Goal: Check status: Check status

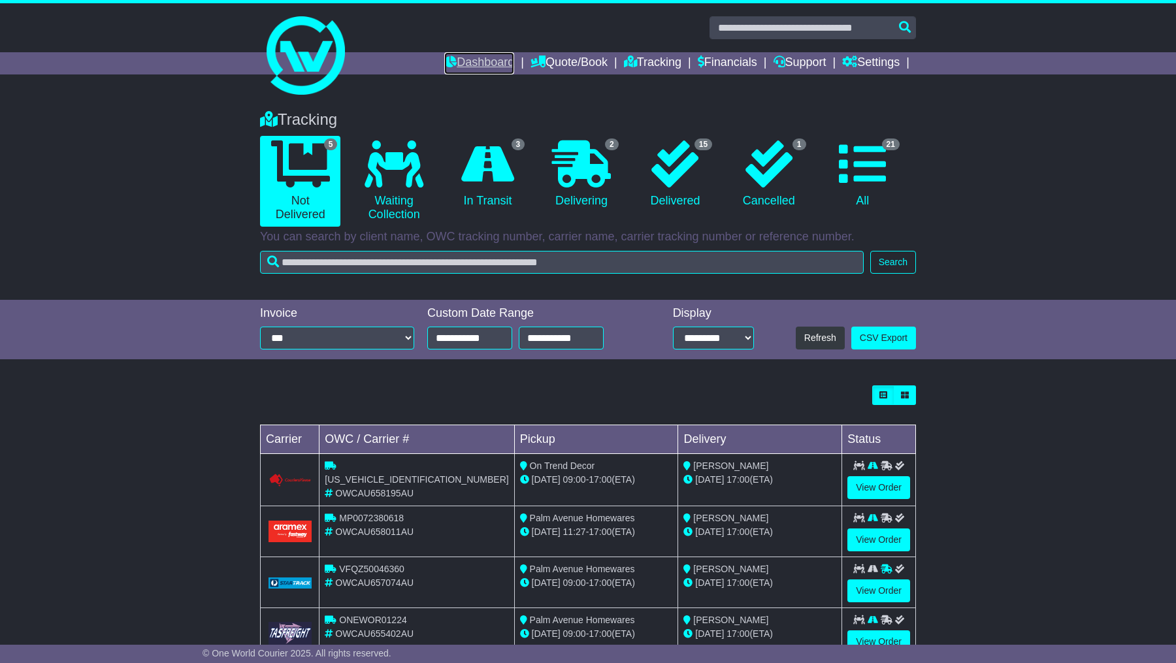
click at [469, 61] on link "Dashboard" at bounding box center [479, 63] width 70 height 22
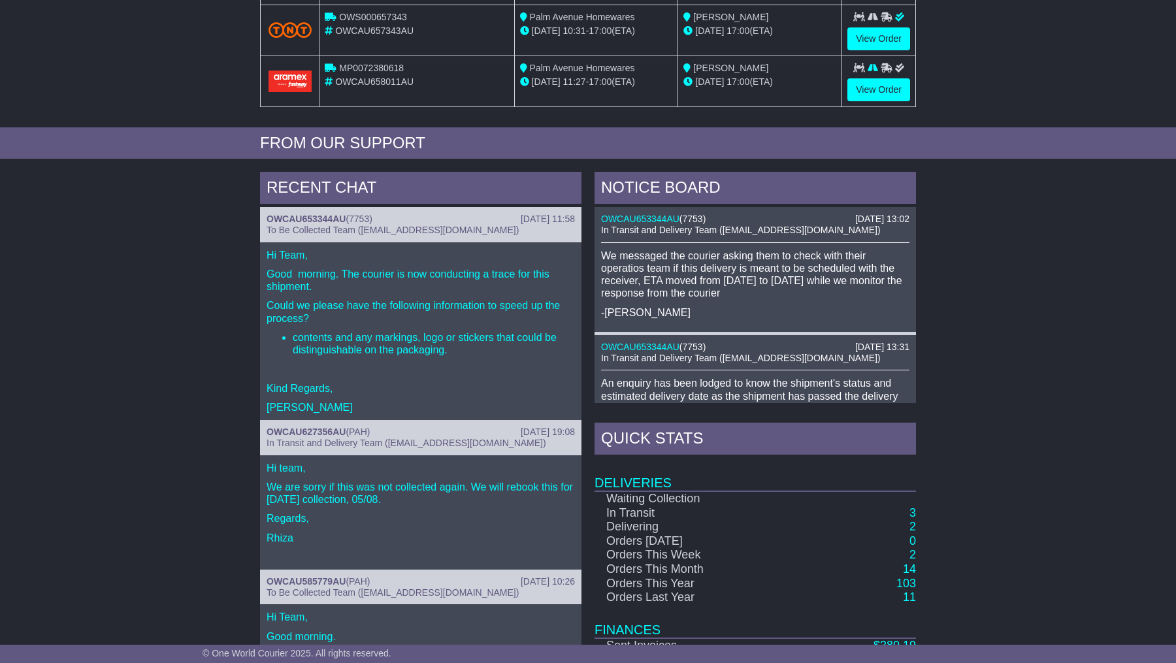
scroll to position [389, 0]
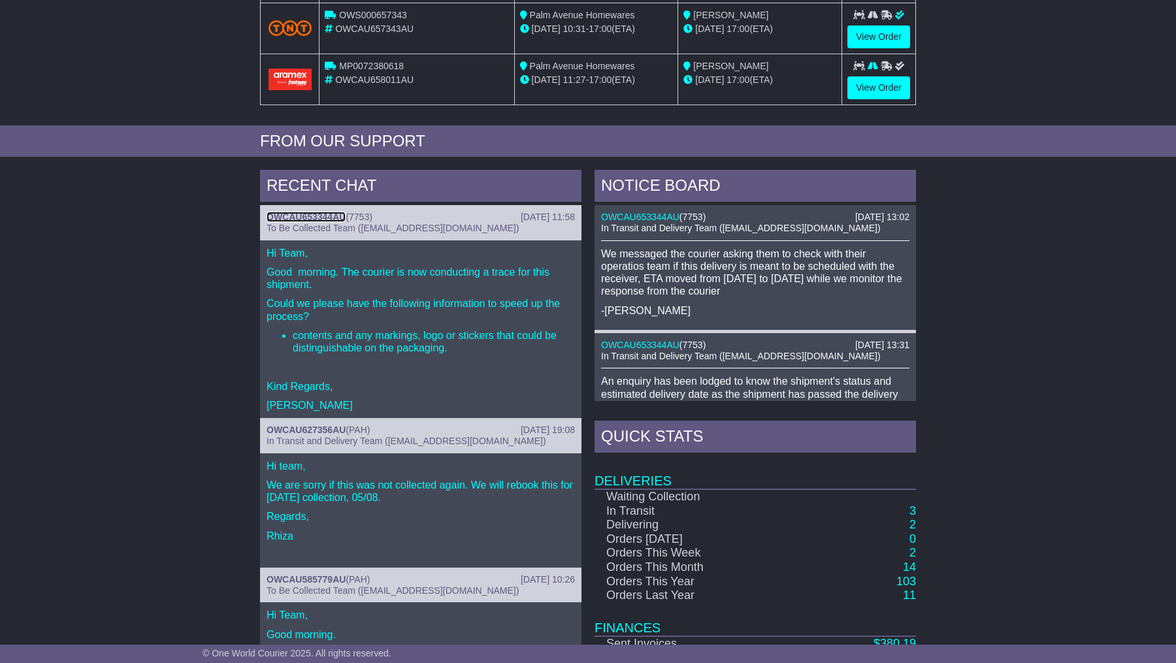
click at [332, 212] on link "OWCAU653344AU" at bounding box center [305, 217] width 79 height 10
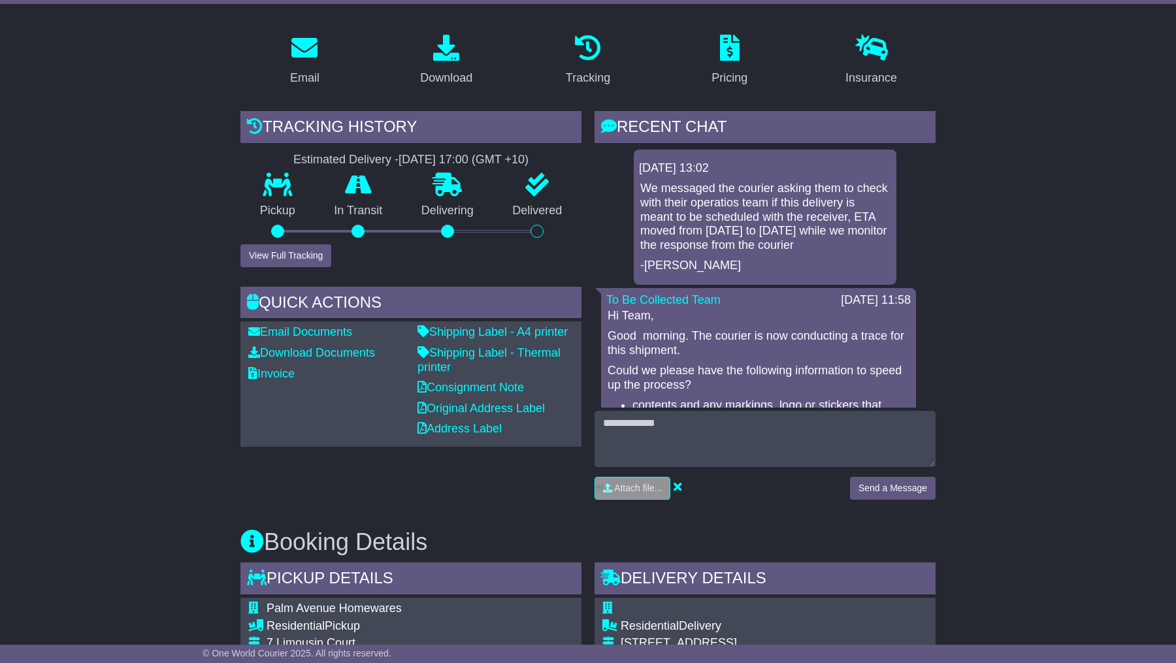
scroll to position [209, 0]
